Goal: Submit feedback/report problem

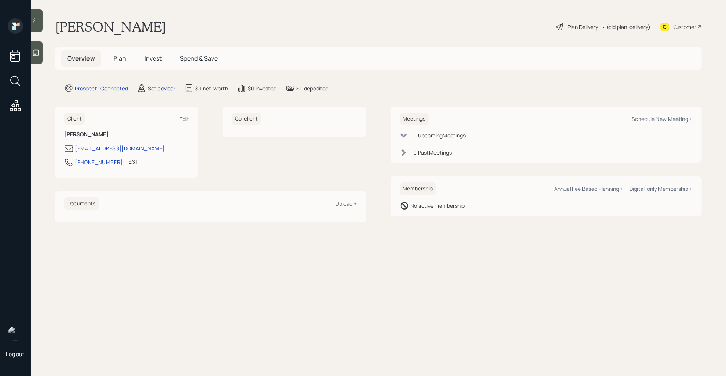
click at [36, 60] on div at bounding box center [37, 52] width 12 height 23
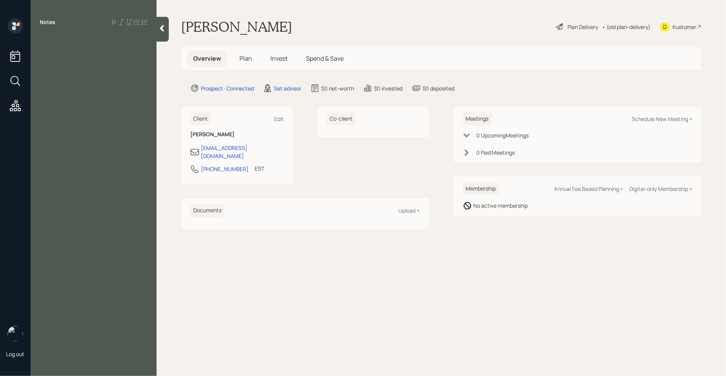
click at [72, 74] on div "Notes" at bounding box center [94, 192] width 126 height 349
click at [100, 53] on div "Notes" at bounding box center [94, 192] width 126 height 349
click at [83, 42] on div at bounding box center [94, 39] width 108 height 8
click at [163, 29] on icon at bounding box center [162, 28] width 8 height 8
